Goal: Information Seeking & Learning: Learn about a topic

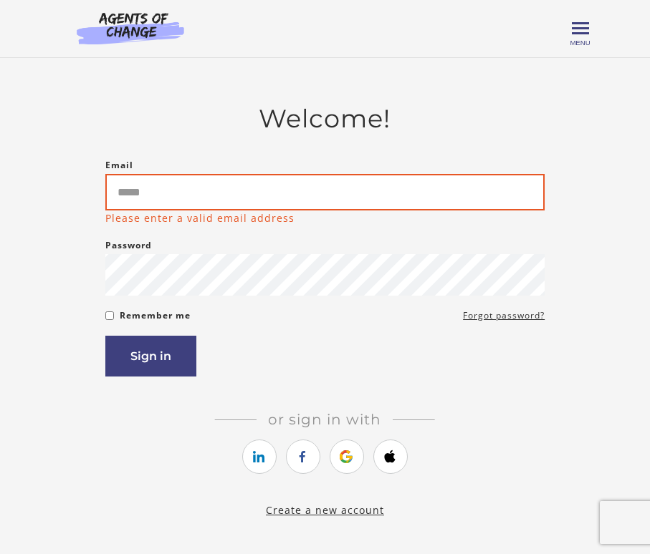
click at [244, 182] on input "Email" at bounding box center [324, 192] width 439 height 37
paste input "**********"
type input "**********"
click at [150, 360] on button "Sign in" at bounding box center [150, 356] width 91 height 41
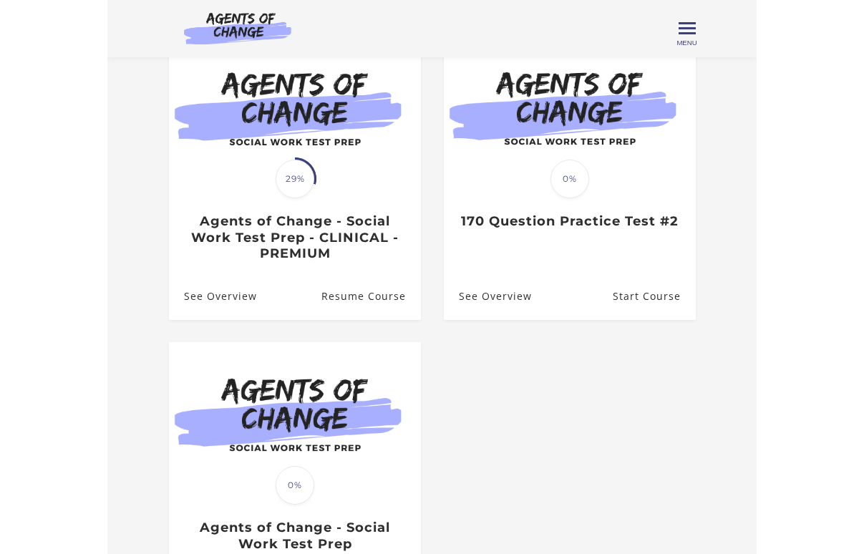
scroll to position [29, 0]
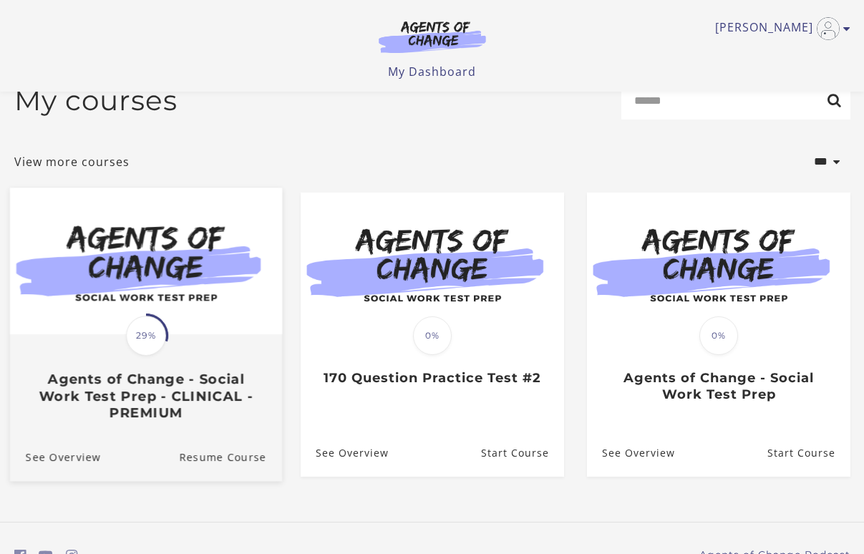
click at [91, 410] on h3 "Agents of Change - Social Work Test Prep - CLINICAL - PREMIUM" at bounding box center [145, 396] width 241 height 50
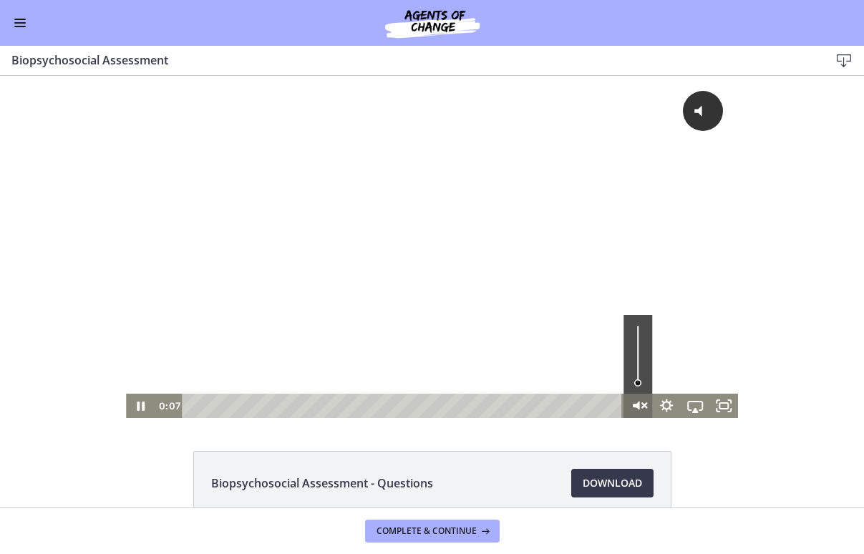
click at [640, 398] on icon "Unmute" at bounding box center [638, 406] width 34 height 29
click at [138, 405] on icon "Pause" at bounding box center [140, 406] width 9 height 11
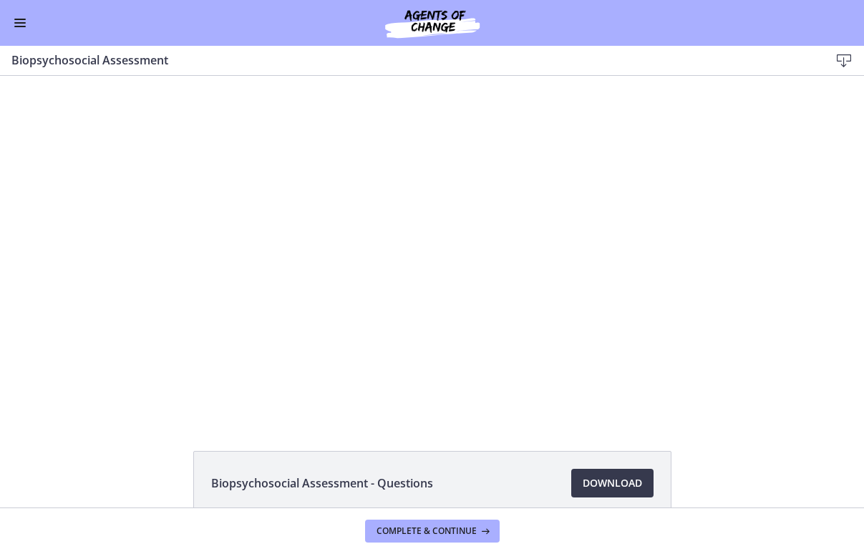
click at [17, 21] on button "Enable menu" at bounding box center [19, 22] width 17 height 17
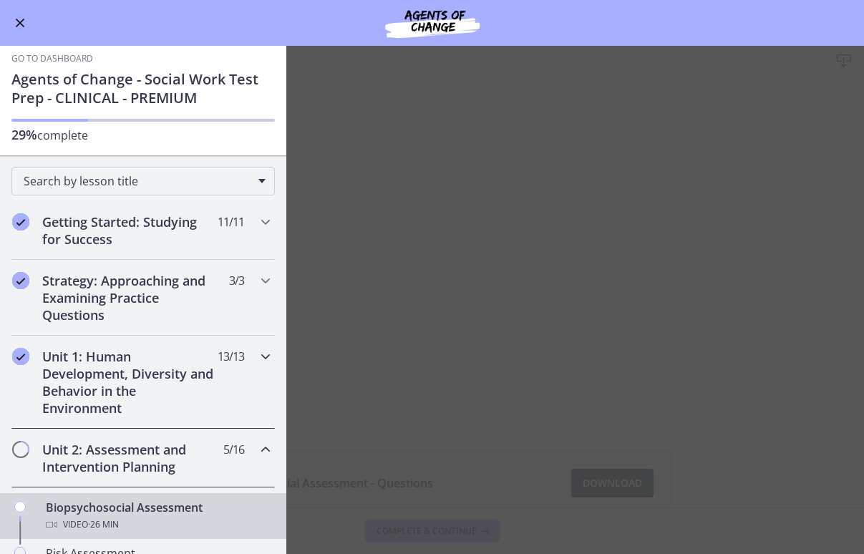
click at [122, 387] on h2 "Unit 1: Human Development, Diversity and Behavior in the Environment" at bounding box center [129, 382] width 175 height 69
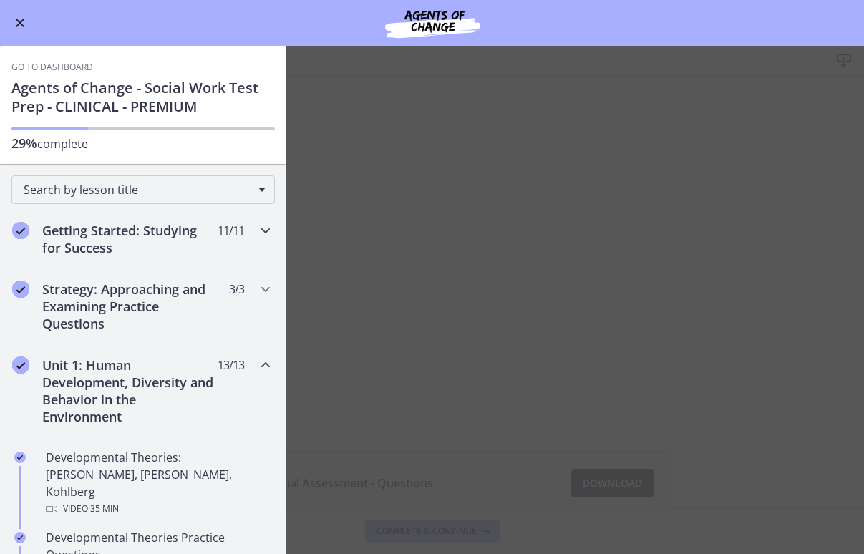
click at [216, 241] on h2 "Getting Started: Studying for Success" at bounding box center [129, 239] width 175 height 34
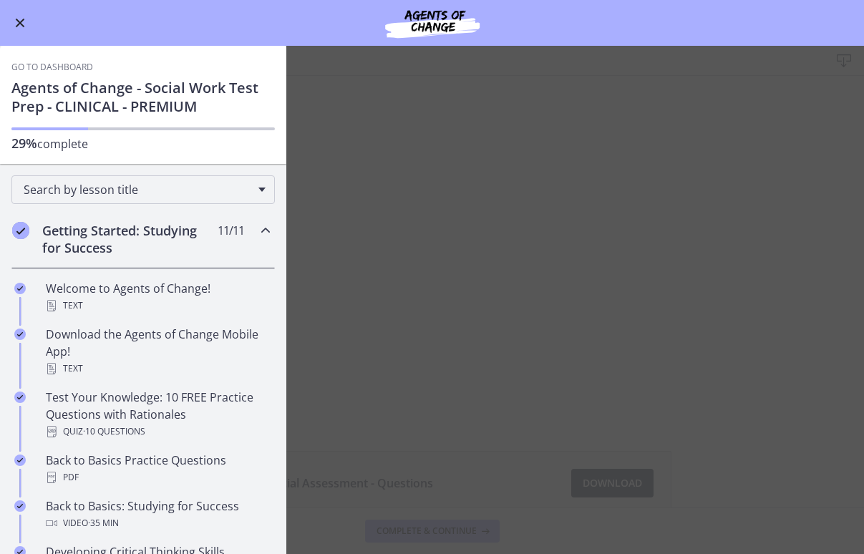
click at [249, 235] on div "Getting Started: Studying for Success 11 / 11 Completed" at bounding box center [143, 239] width 264 height 59
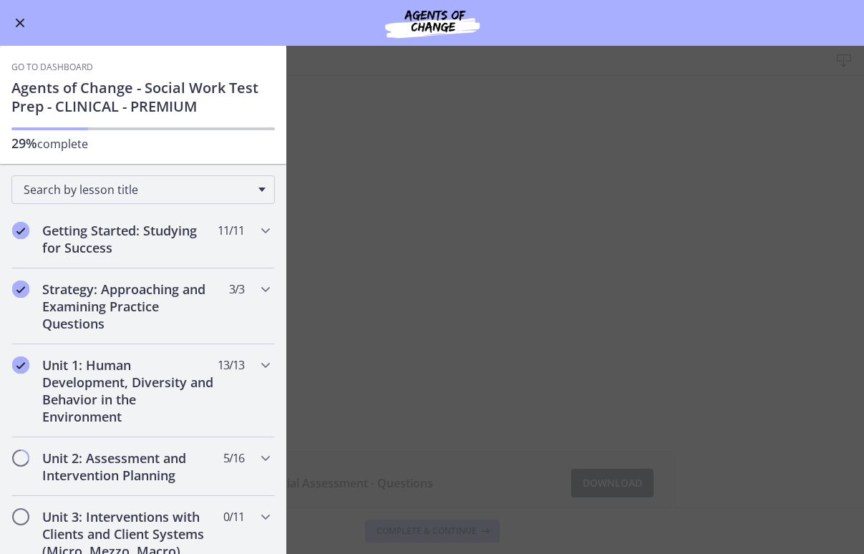
click at [466, 346] on main "Biopsychosocial Assessment Download Enable fullscreen Biopsychosocial Assessmen…" at bounding box center [432, 300] width 864 height 509
